Goal: Transaction & Acquisition: Purchase product/service

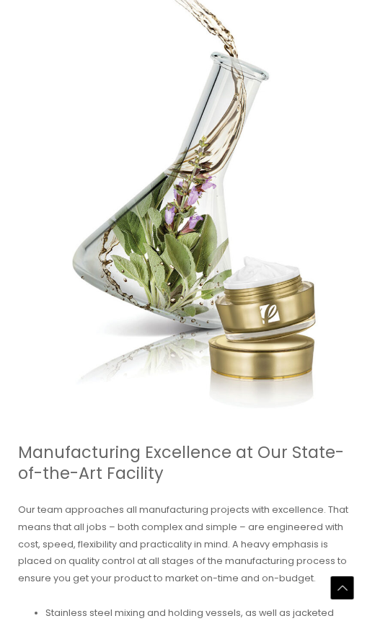
scroll to position [867, 0]
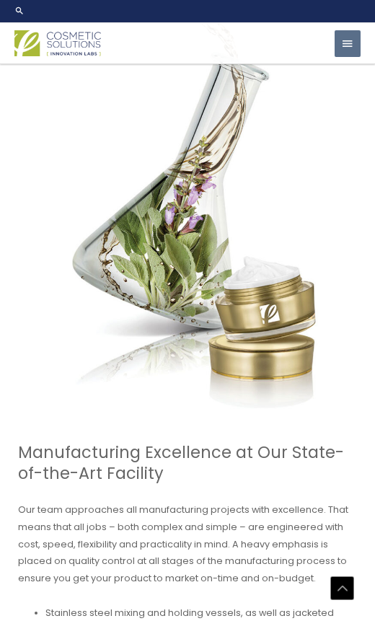
click at [337, 221] on img at bounding box center [191, 202] width 329 height 438
click at [348, 56] on span "button" at bounding box center [347, 44] width 13 height 28
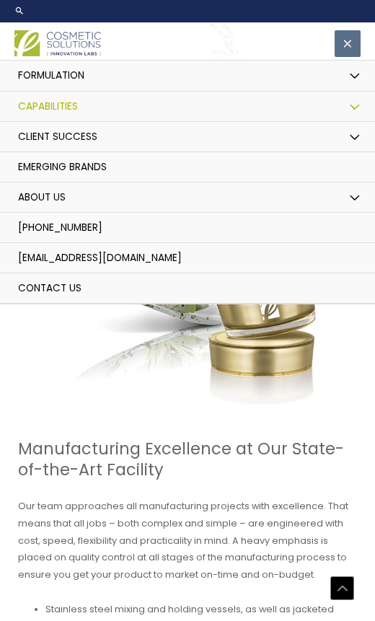
click at [357, 79] on button "Menu Toggle" at bounding box center [355, 77] width 30 height 32
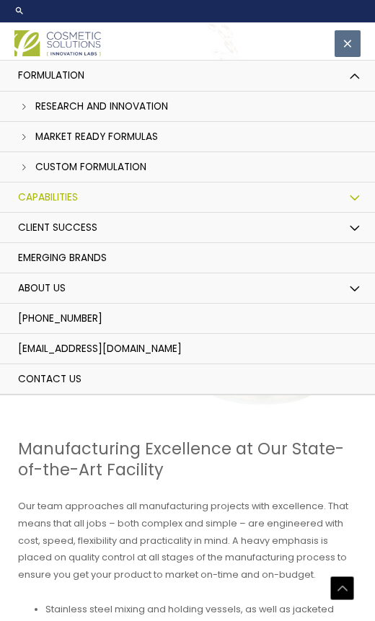
click at [160, 136] on link "Market Ready Formulas" at bounding box center [187, 137] width 375 height 30
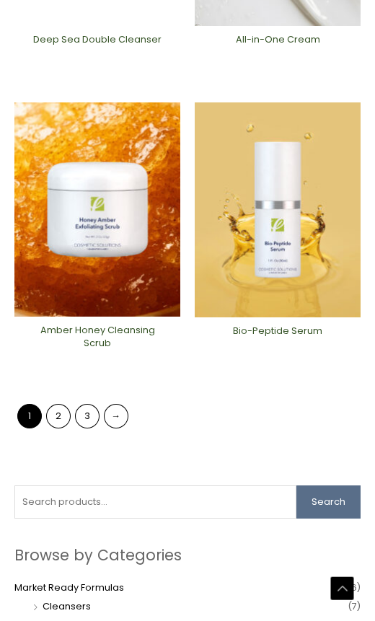
scroll to position [1466, 0]
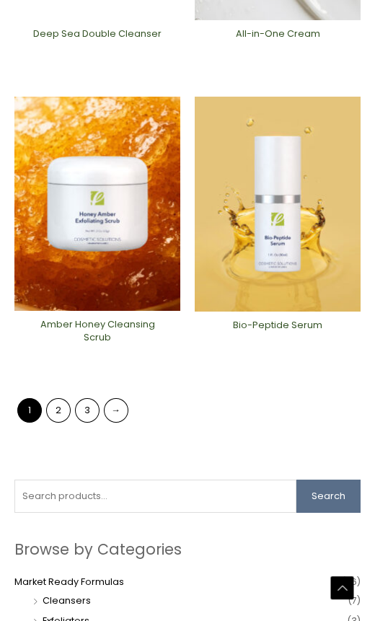
click at [125, 406] on link "→" at bounding box center [116, 410] width 25 height 25
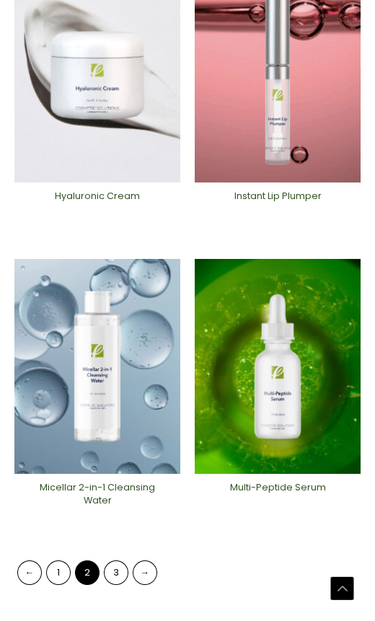
scroll to position [1309, 0]
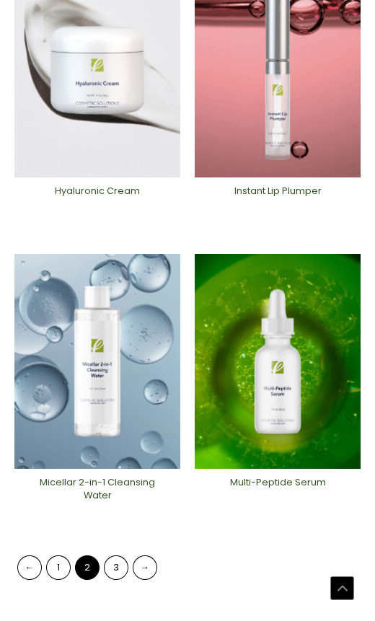
click at [123, 568] on link "3" at bounding box center [116, 567] width 25 height 25
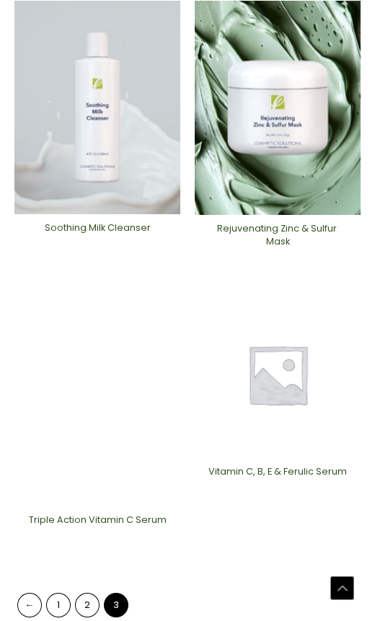
scroll to position [1282, 0]
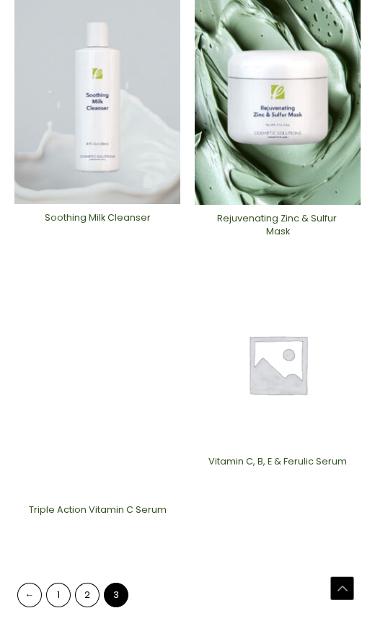
click at [89, 338] on img at bounding box center [97, 388] width 166 height 214
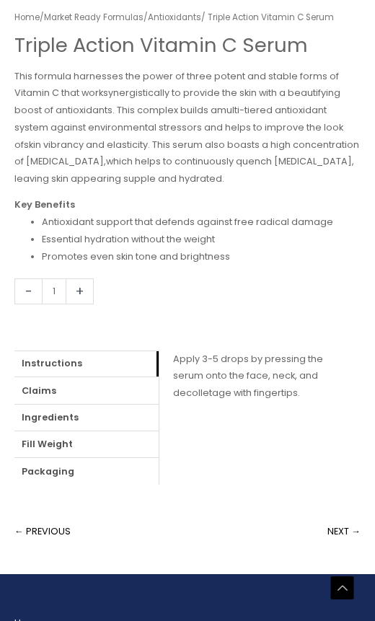
scroll to position [577, 0]
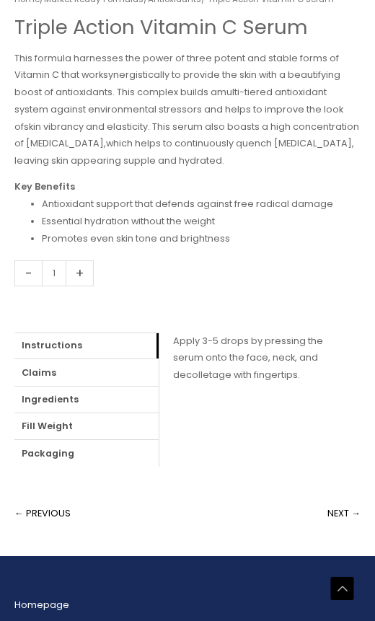
click at [74, 260] on link "+" at bounding box center [79, 272] width 27 height 25
click at [80, 260] on link "+" at bounding box center [79, 272] width 27 height 25
click at [74, 260] on link "+" at bounding box center [79, 272] width 27 height 25
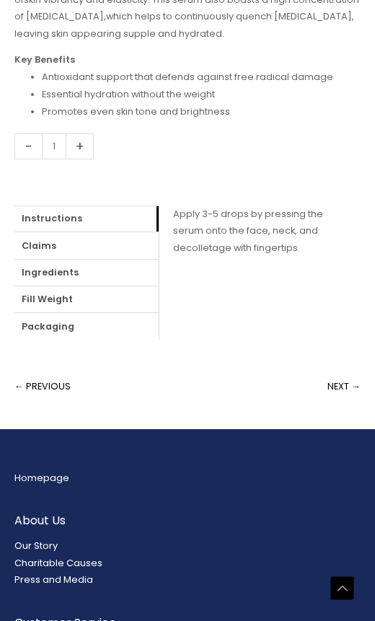
scroll to position [714, 0]
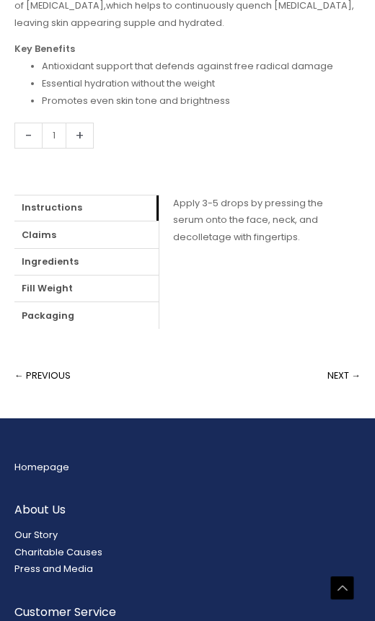
click at [340, 366] on link "NEXT →" at bounding box center [343, 375] width 33 height 29
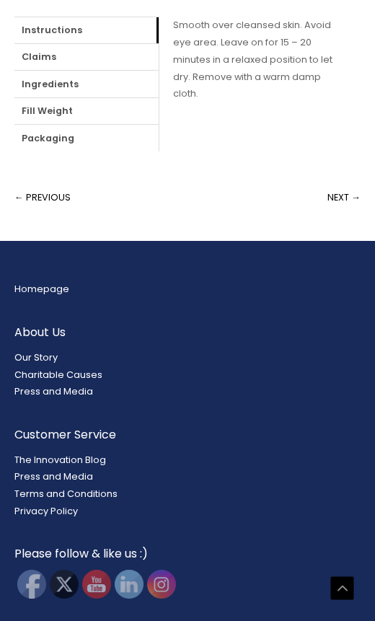
scroll to position [943, 0]
click at [166, 569] on img at bounding box center [162, 584] width 32 height 32
